Goal: Task Accomplishment & Management: Manage account settings

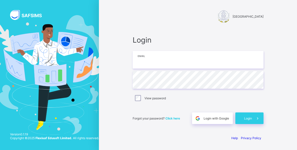
type input "**********"
click at [173, 118] on span "Click here" at bounding box center [172, 118] width 15 height 4
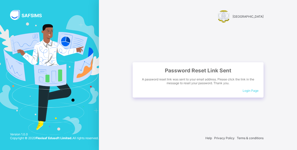
click at [250, 90] on span "Login Page" at bounding box center [251, 91] width 16 height 4
